Goal: Task Accomplishment & Management: Manage account settings

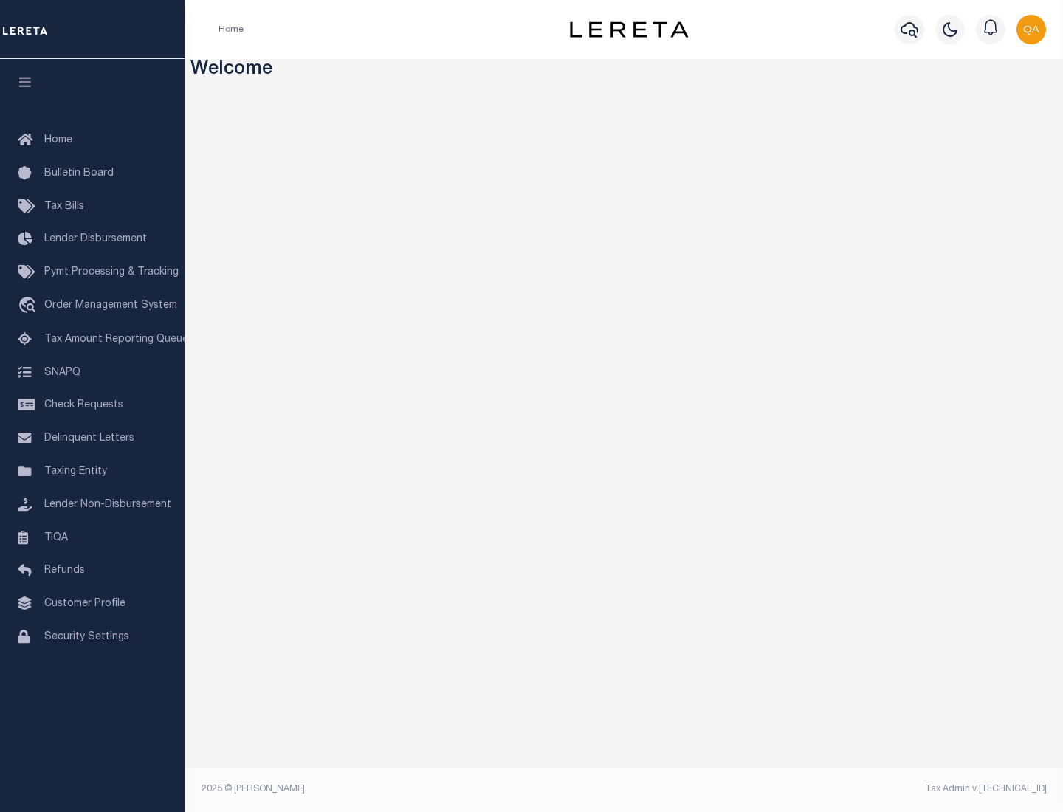
click at [92, 405] on span "Check Requests" at bounding box center [83, 405] width 79 height 10
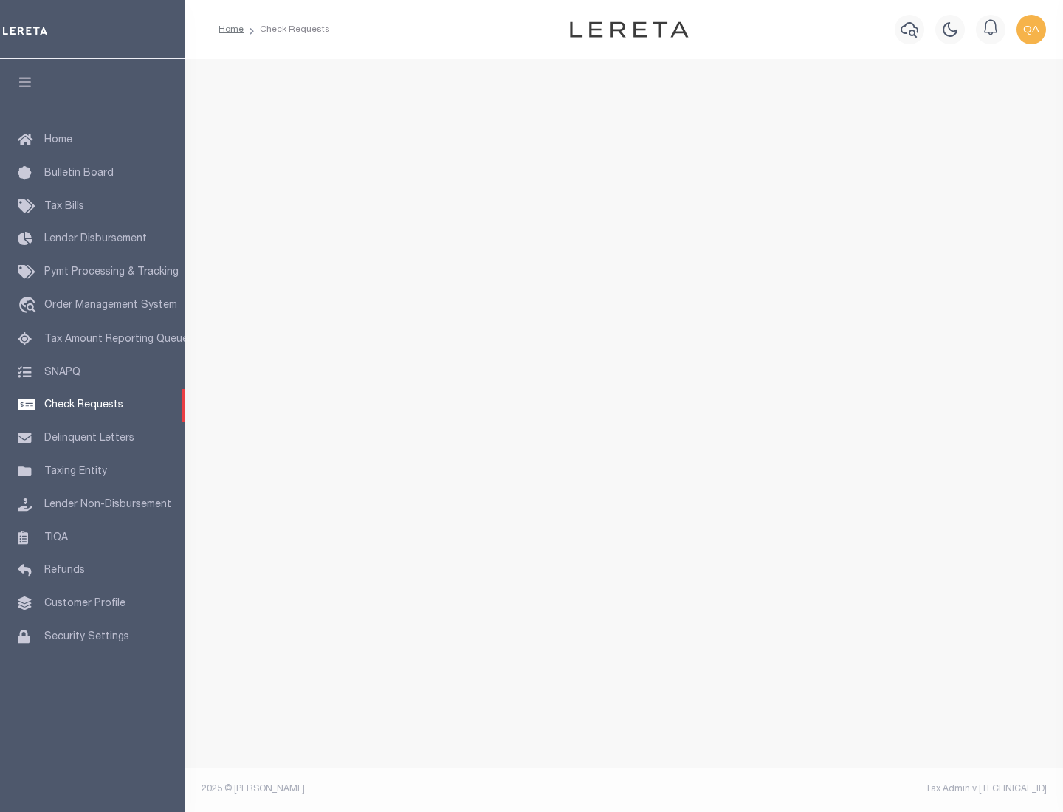
select select "50"
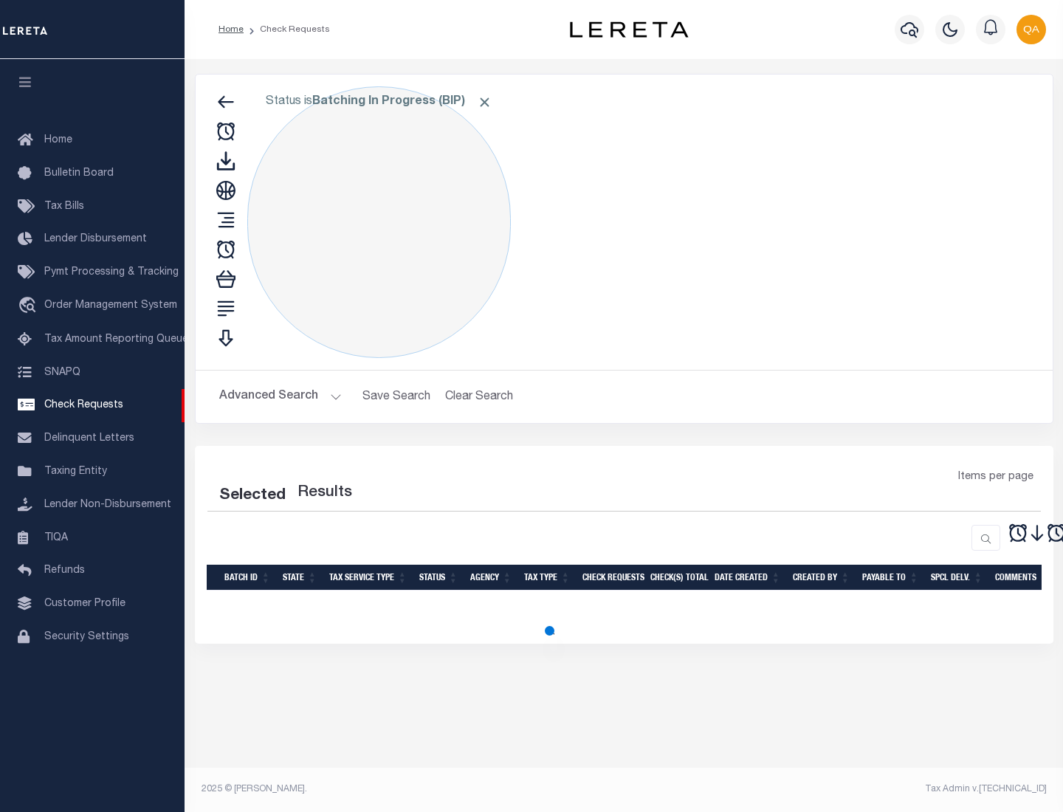
select select "50"
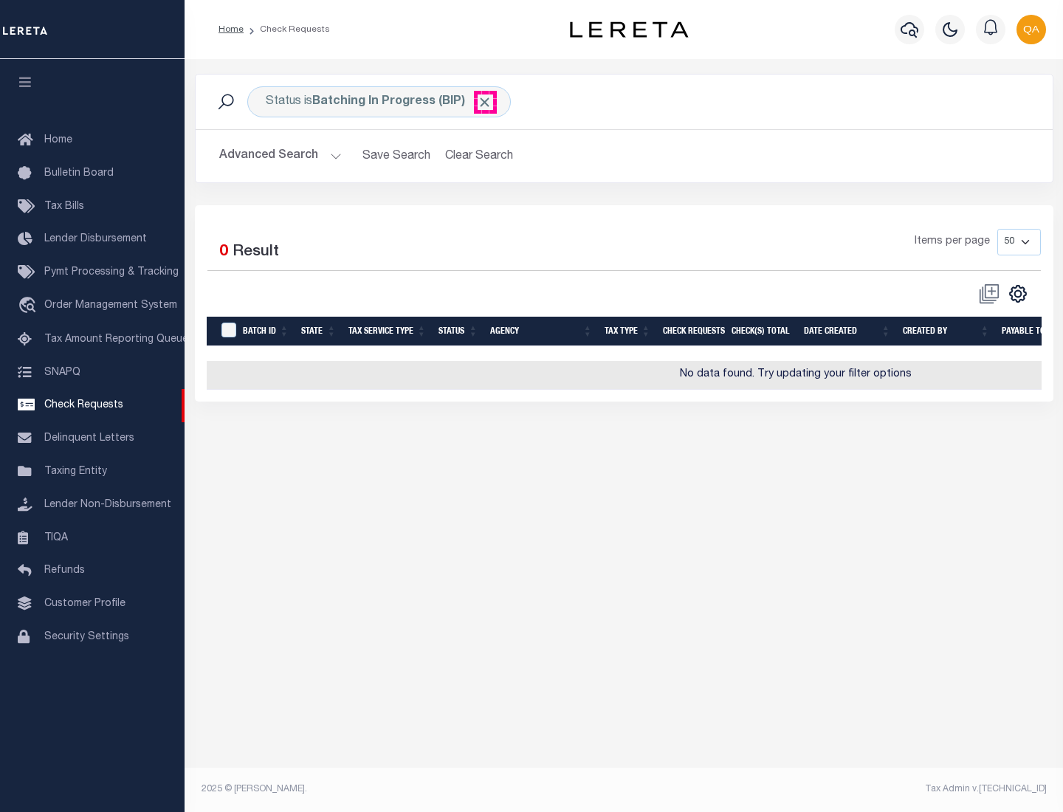
click at [485, 102] on span "Click to Remove" at bounding box center [485, 103] width 16 height 16
